Goal: Information Seeking & Learning: Learn about a topic

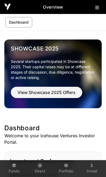
click at [95, 8] on icon at bounding box center [97, 7] width 4 height 4
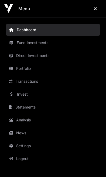
click at [19, 134] on link "News" at bounding box center [53, 133] width 94 height 12
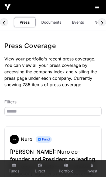
click at [76, 21] on link "Events" at bounding box center [78, 22] width 22 height 10
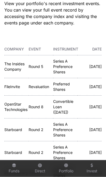
scroll to position [56, 0]
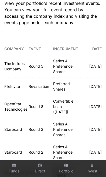
click at [14, 66] on link "The Insides Company" at bounding box center [14, 66] width 20 height 10
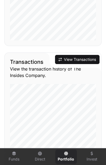
click at [63, 64] on button "View Transactions" at bounding box center [77, 59] width 44 height 9
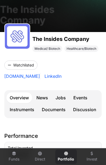
scroll to position [37, 0]
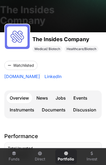
click at [79, 99] on link "Events" at bounding box center [80, 97] width 20 height 11
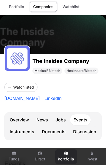
scroll to position [14, 0]
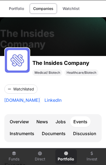
click at [17, 123] on link "Overview" at bounding box center [19, 121] width 26 height 11
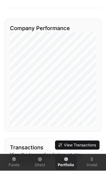
scroll to position [475, 0]
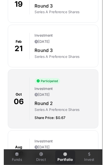
scroll to position [14, 0]
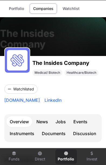
scroll to position [37, 0]
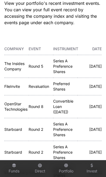
scroll to position [0, 32]
click at [12, 65] on link "The Insides Company" at bounding box center [14, 66] width 20 height 10
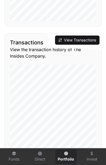
scroll to position [568, 0]
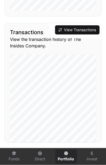
click at [67, 34] on button "View Transactions" at bounding box center [77, 29] width 44 height 9
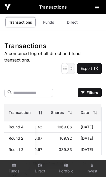
scroll to position [0, 166]
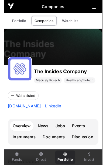
scroll to position [568, 0]
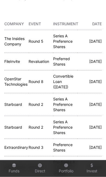
scroll to position [81, 0]
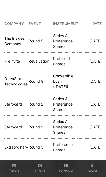
click at [13, 62] on link "FileInvite" at bounding box center [12, 61] width 16 height 5
